Goal: Information Seeking & Learning: Check status

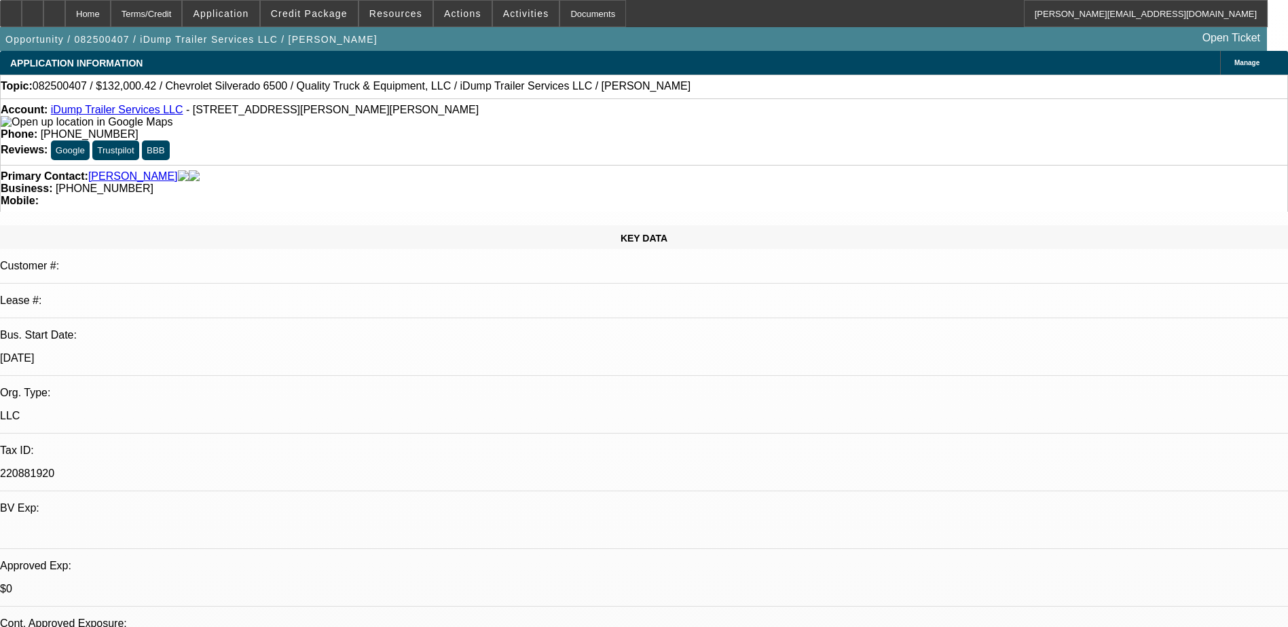
select select "0"
select select "6"
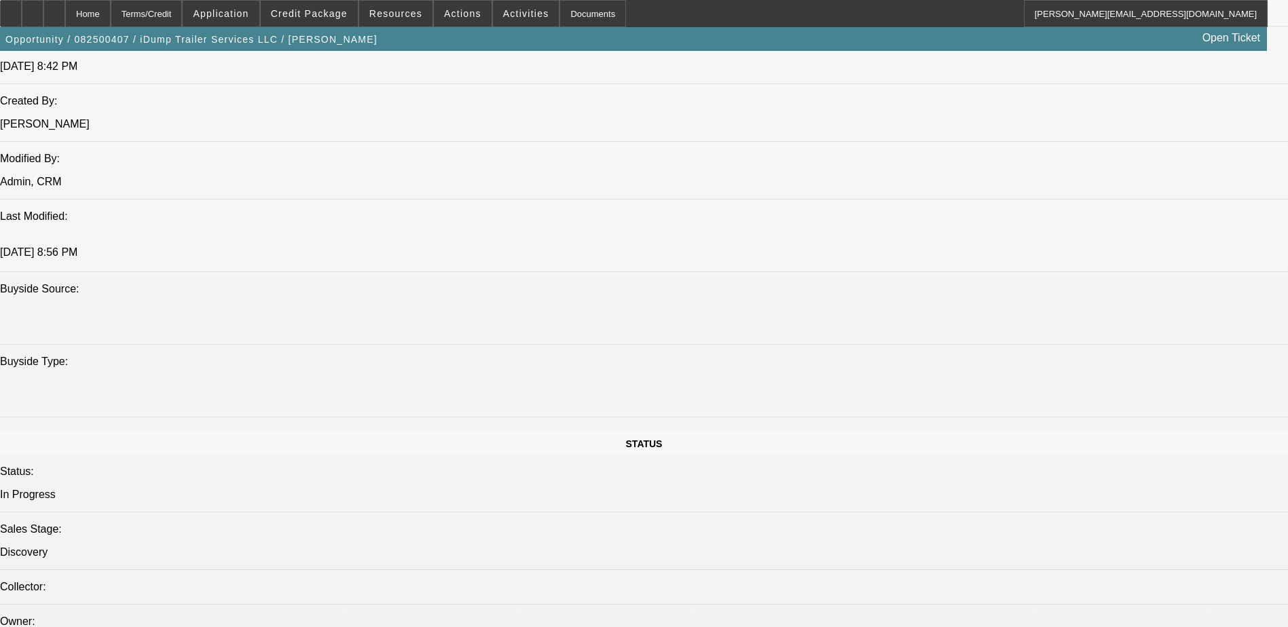
scroll to position [1154, 0]
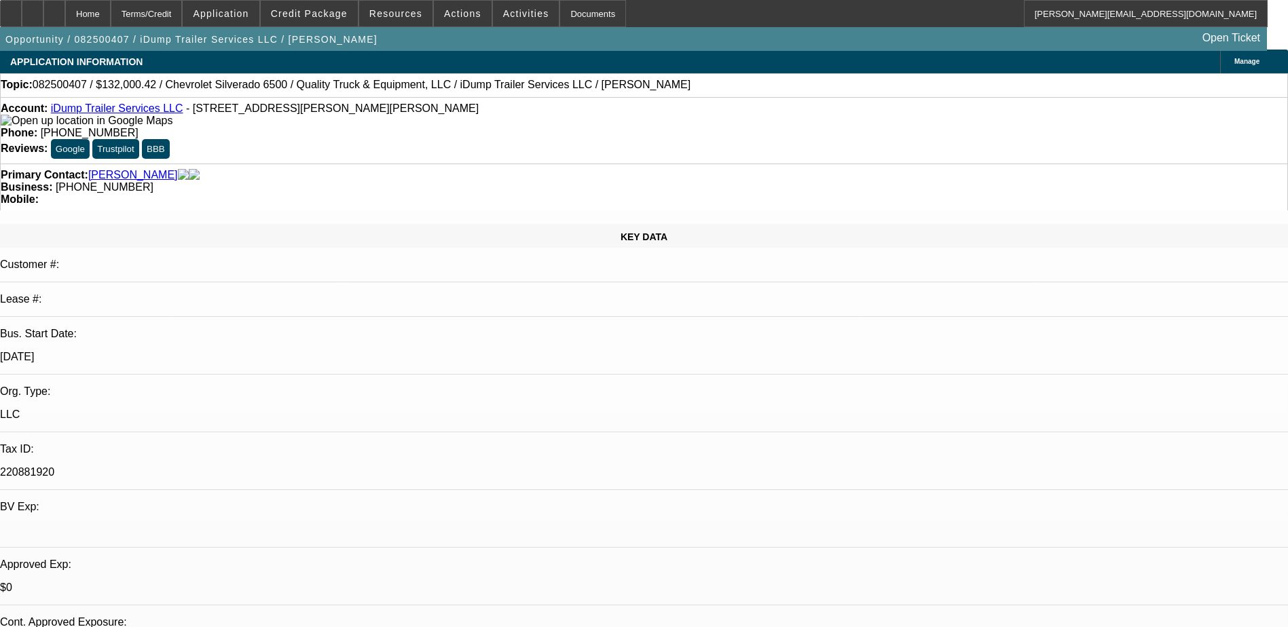
scroll to position [0, 0]
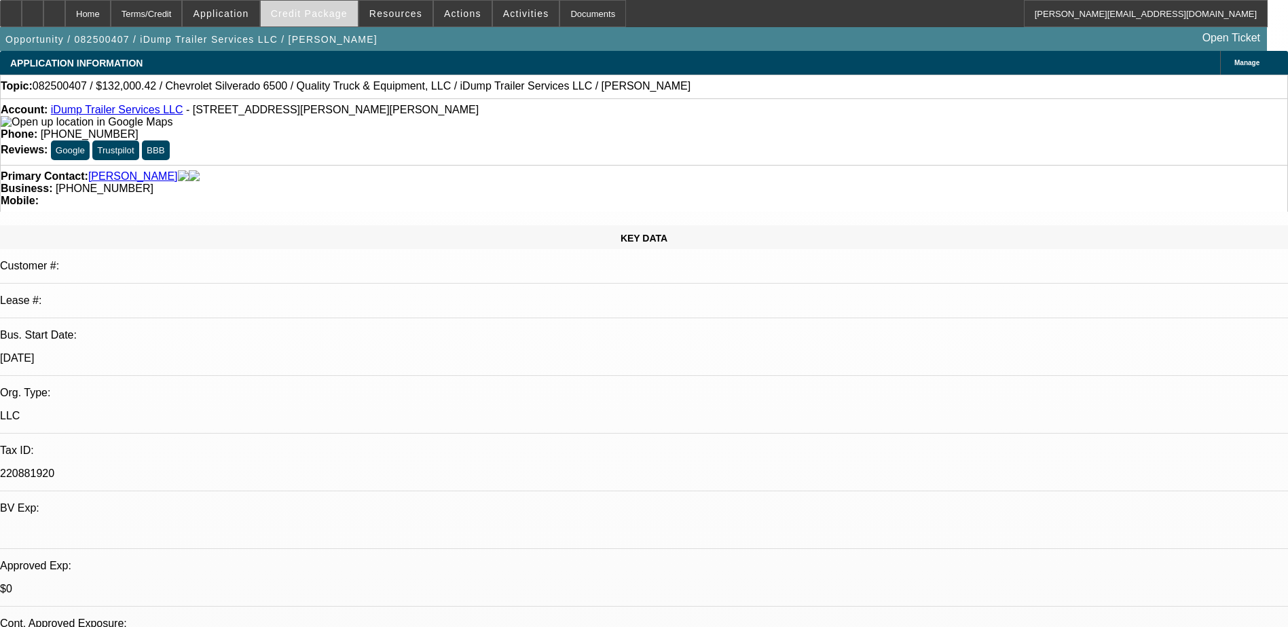
click at [305, 12] on span "Credit Package" at bounding box center [309, 13] width 77 height 11
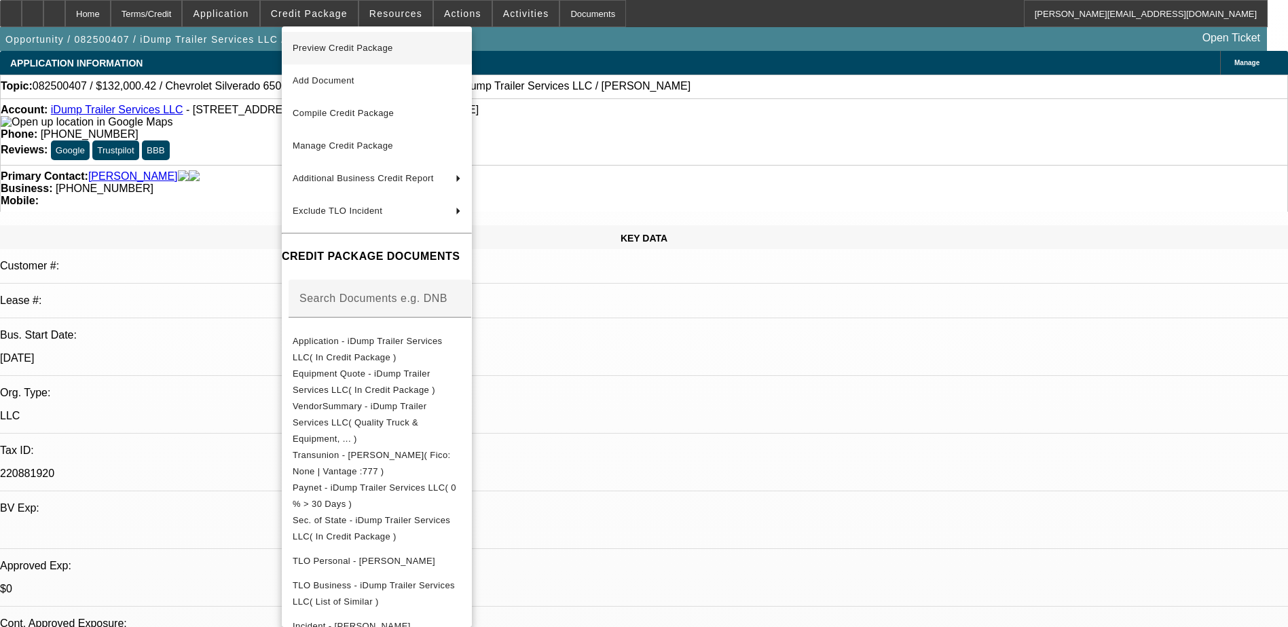
click at [320, 45] on span "Preview Credit Package" at bounding box center [343, 48] width 100 height 10
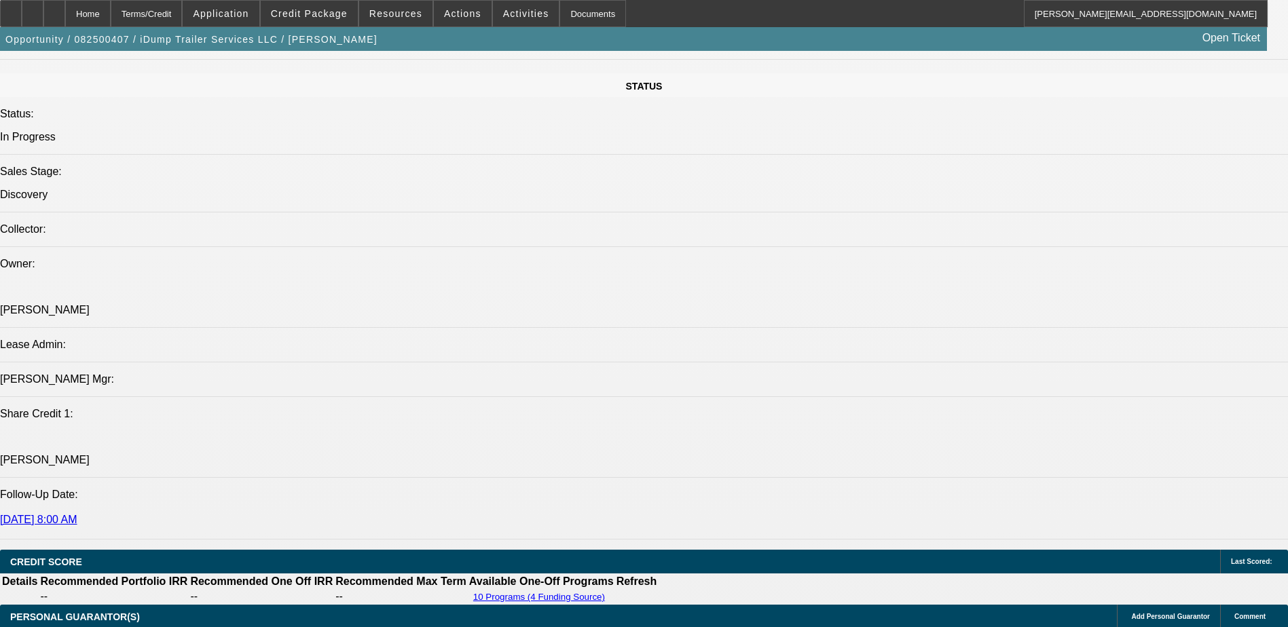
scroll to position [1425, 0]
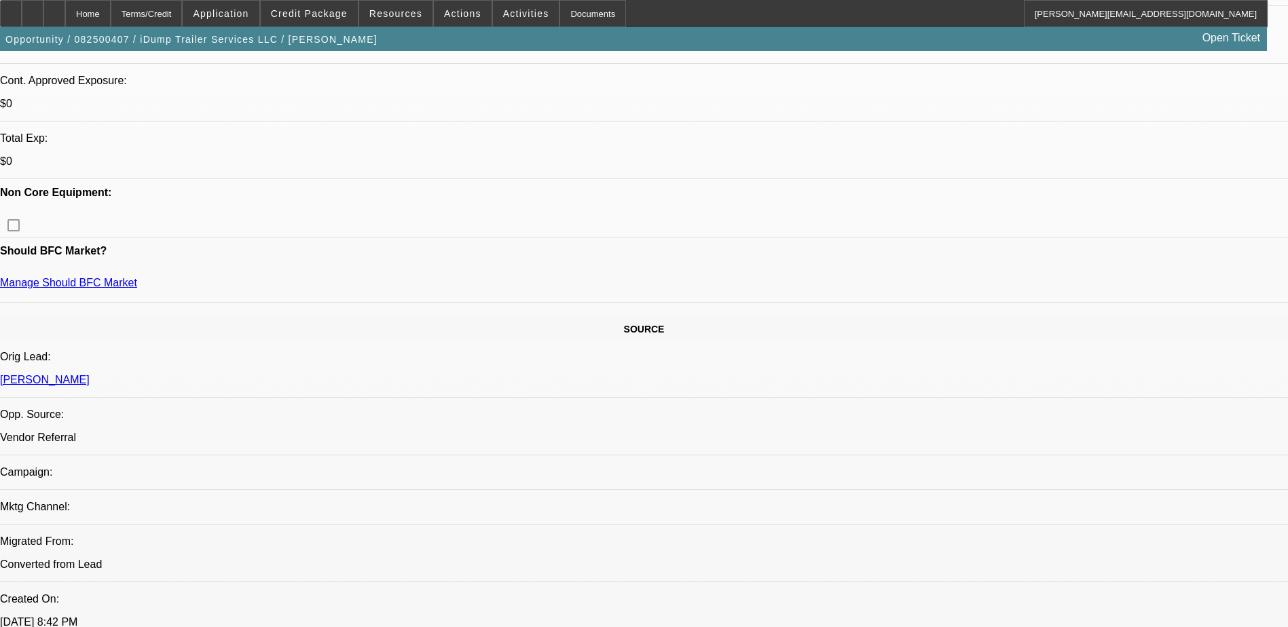
scroll to position [536, 0]
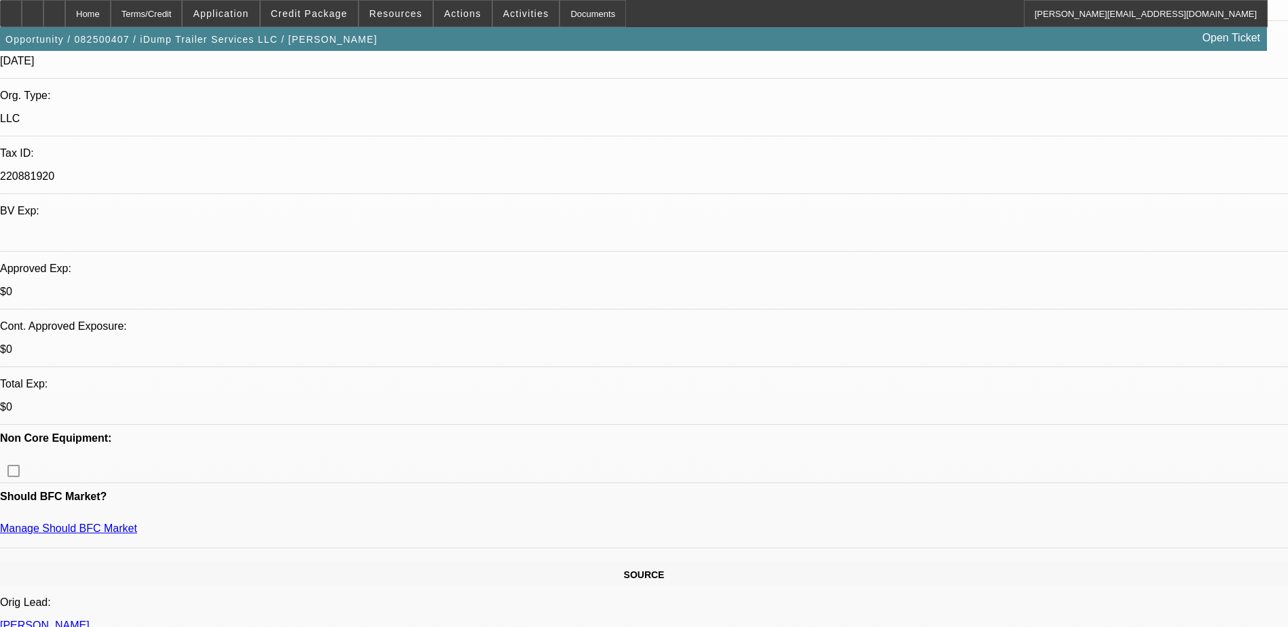
scroll to position [339, 0]
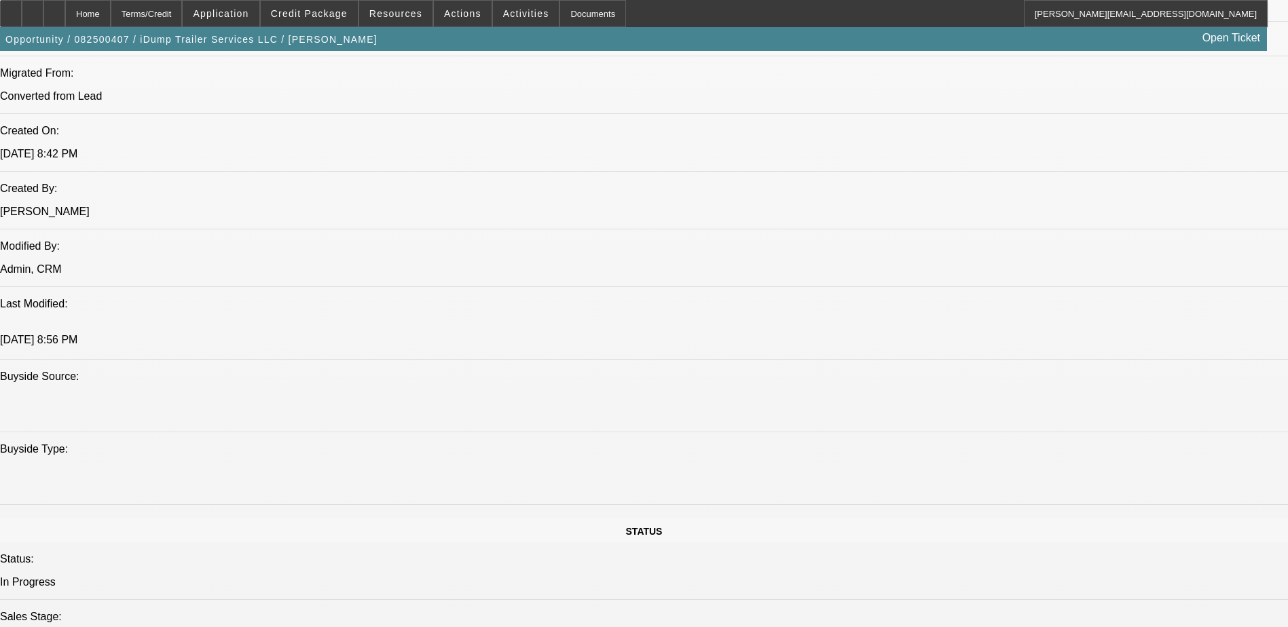
scroll to position [1011, 0]
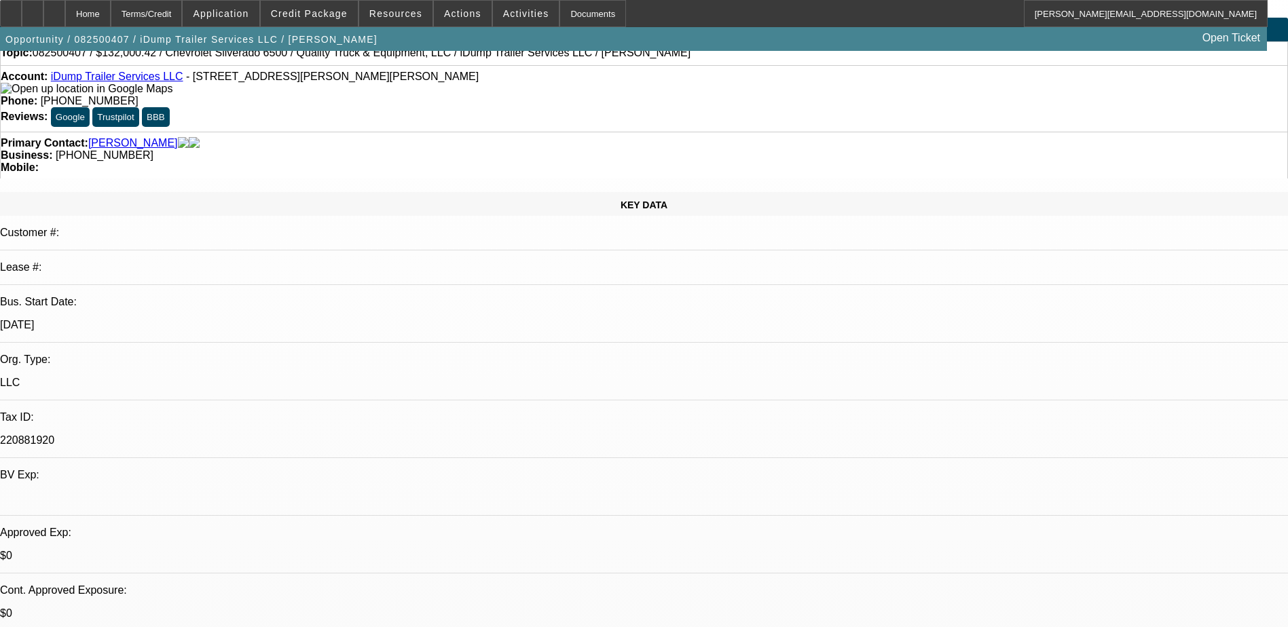
scroll to position [0, 0]
